Goal: Information Seeking & Learning: Learn about a topic

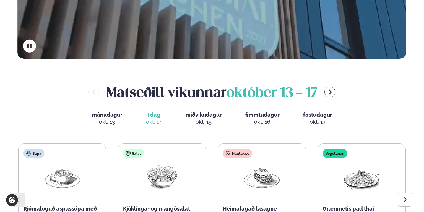
scroll to position [216, 0]
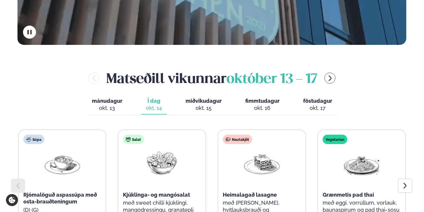
click at [205, 98] on span "miðvikudagur" at bounding box center [204, 101] width 36 height 6
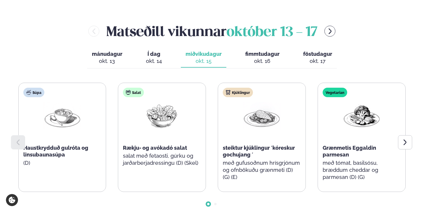
scroll to position [265, 0]
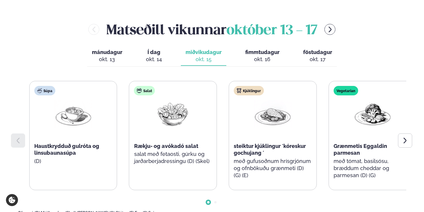
click at [147, 134] on div "Salat Rækju- og avókadó salat salat með fetaosti, gúrku og jarðarberjadressingu…" at bounding box center [172, 128] width 87 height 95
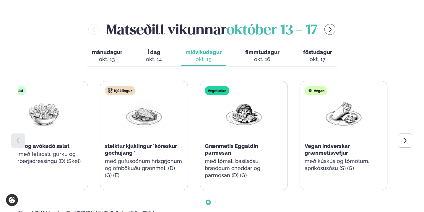
click at [122, 158] on p "með gufusoðnum hrísgrjónum og ofnbökuðu grænmeti (D) (G) (E)" at bounding box center [144, 168] width 78 height 21
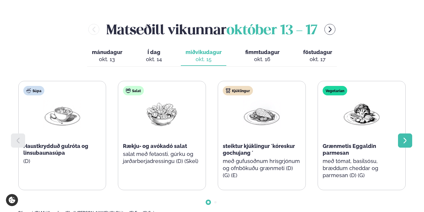
click at [401, 134] on div at bounding box center [405, 141] width 14 height 14
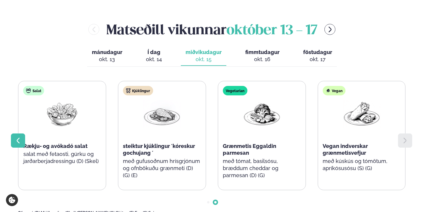
click at [19, 134] on div at bounding box center [18, 141] width 14 height 14
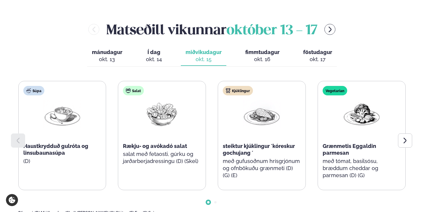
click at [265, 56] on div "okt. 16" at bounding box center [262, 59] width 34 height 7
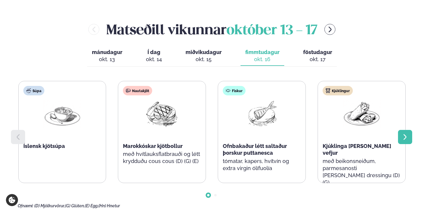
click at [405, 134] on icon at bounding box center [404, 137] width 3 height 6
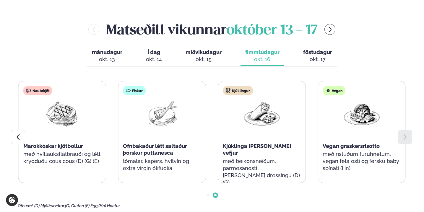
click at [405, 134] on icon at bounding box center [404, 137] width 3 height 6
click at [326, 56] on div "okt. 17" at bounding box center [317, 59] width 29 height 7
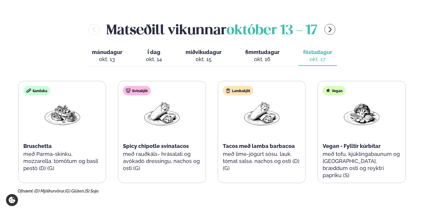
click at [216, 49] on span "miðvikudagur" at bounding box center [204, 52] width 36 height 6
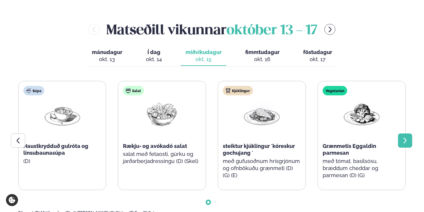
click at [410, 134] on div at bounding box center [405, 141] width 14 height 14
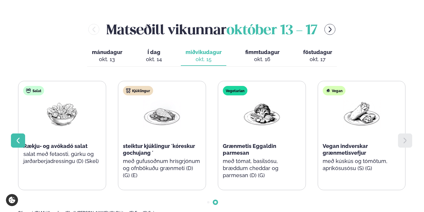
click at [17, 137] on icon at bounding box center [17, 140] width 7 height 7
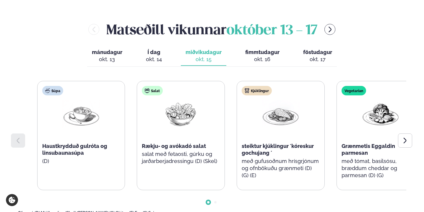
click at [266, 143] on span "steiktur kjúklingur ´kóreskur gochujang ´" at bounding box center [278, 149] width 72 height 13
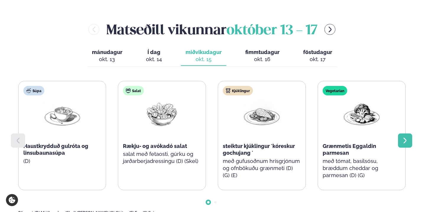
click at [405, 138] on icon at bounding box center [404, 141] width 3 height 6
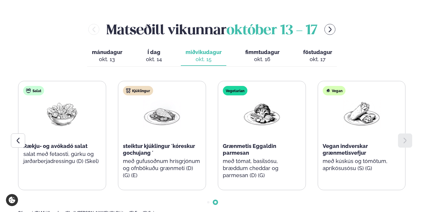
click at [405, 138] on icon at bounding box center [404, 141] width 3 height 6
click at [262, 56] on div "okt. 16" at bounding box center [262, 59] width 34 height 7
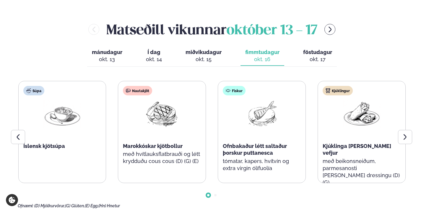
click at [307, 56] on div "okt. 17" at bounding box center [317, 59] width 29 height 7
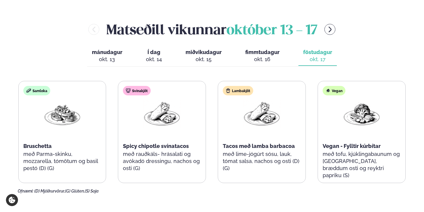
click at [255, 49] on span "fimmtudagur" at bounding box center [262, 52] width 34 height 6
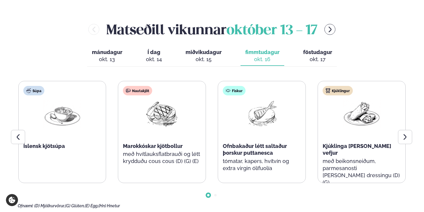
click at [212, 49] on span "miðvikudagur" at bounding box center [204, 52] width 36 height 6
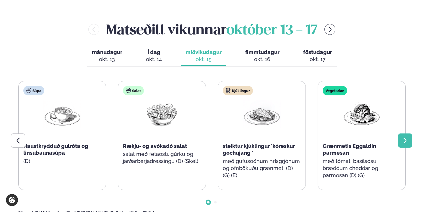
click at [402, 137] on icon at bounding box center [404, 140] width 7 height 7
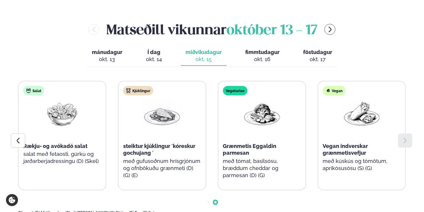
click at [214, 138] on div "Súpa Haustkrydduð gulróta og linsubaunasúpa (D) Salat Rækju- og avókadó salat s…" at bounding box center [111, 135] width 387 height 109
